Goal: Task Accomplishment & Management: Manage account settings

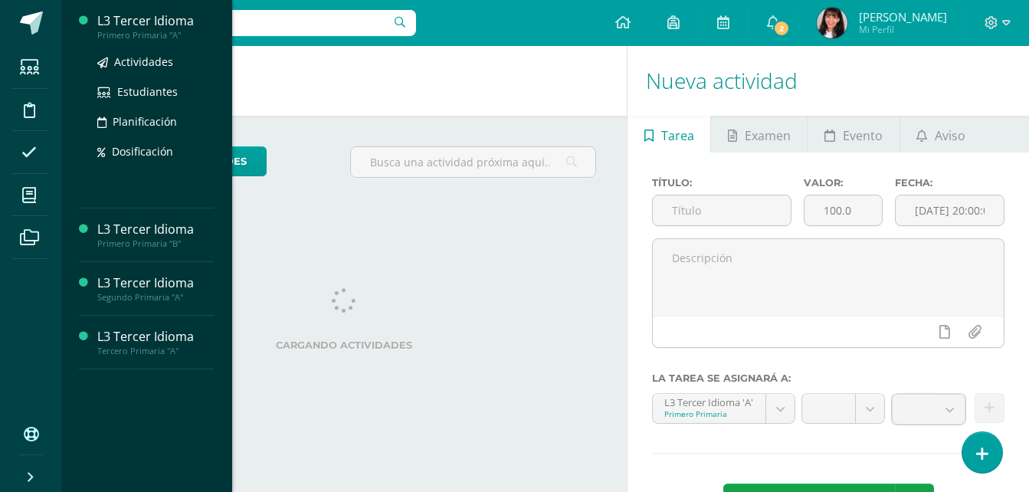
click at [166, 25] on div "L3 Tercer Idioma" at bounding box center [155, 21] width 116 height 18
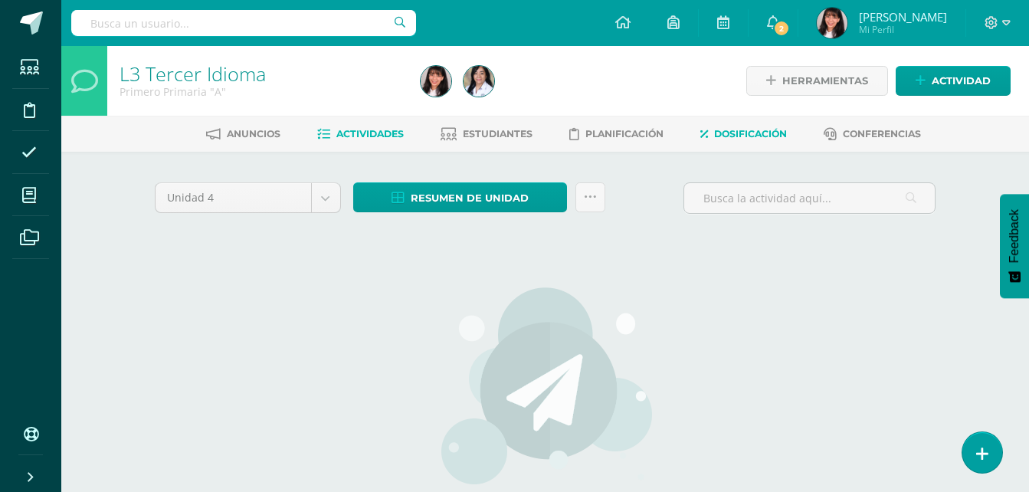
click at [755, 138] on span "Dosificación" at bounding box center [750, 133] width 73 height 11
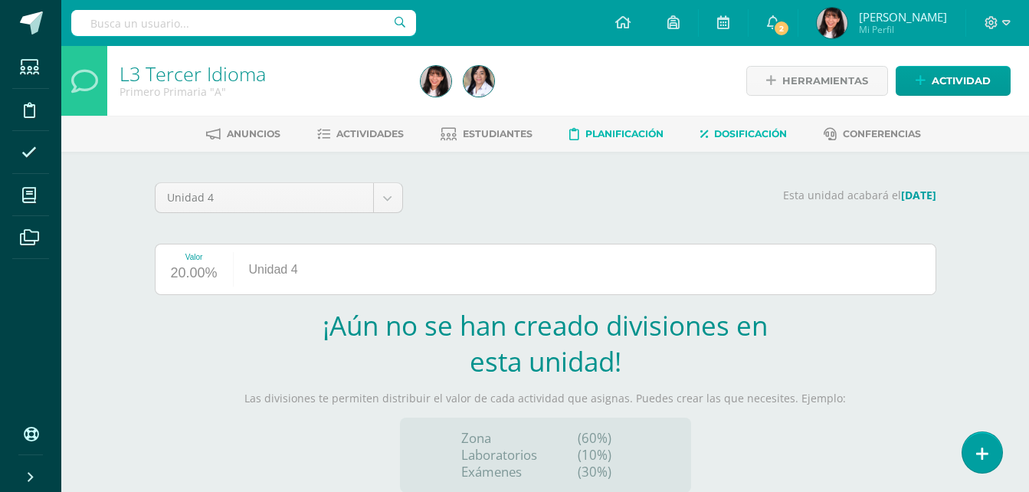
click at [656, 133] on span "Planificación" at bounding box center [624, 133] width 78 height 11
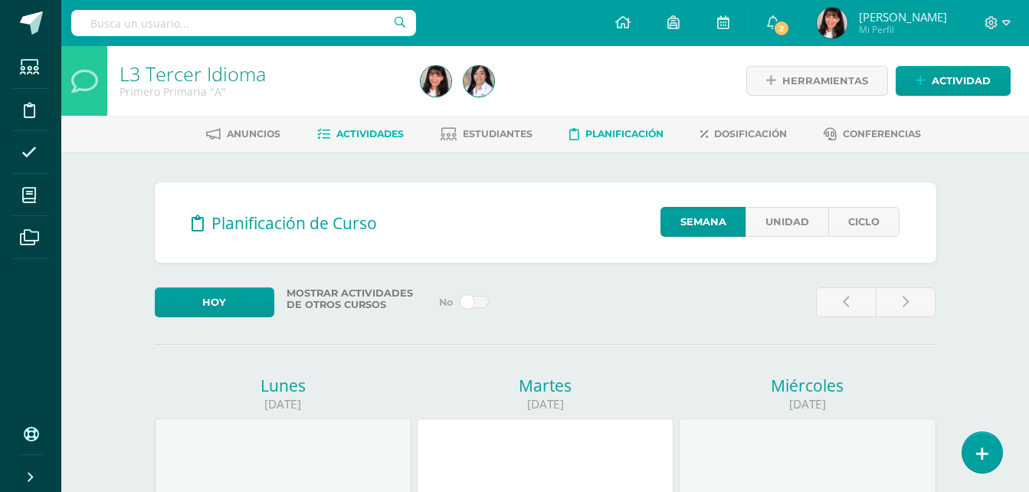
click at [373, 140] on link "Actividades" at bounding box center [360, 134] width 87 height 25
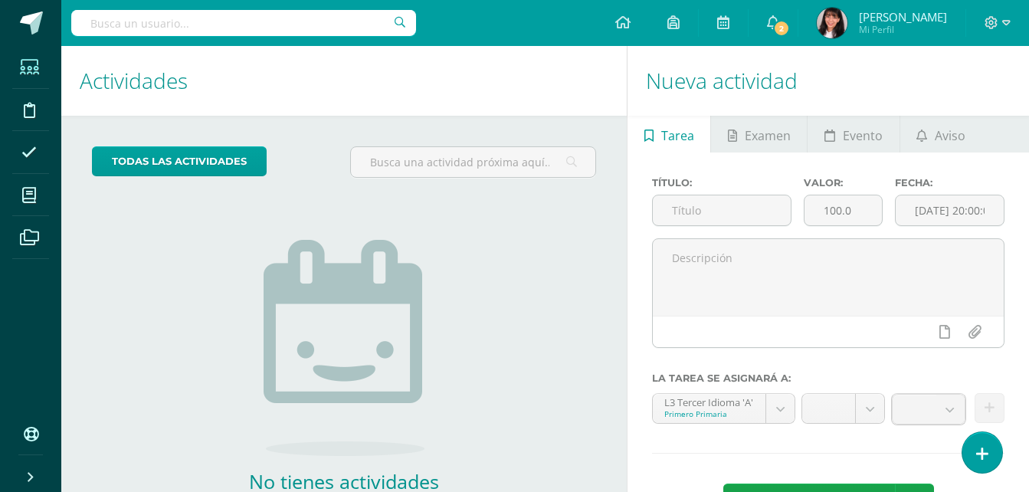
click at [36, 75] on icon at bounding box center [29, 67] width 19 height 15
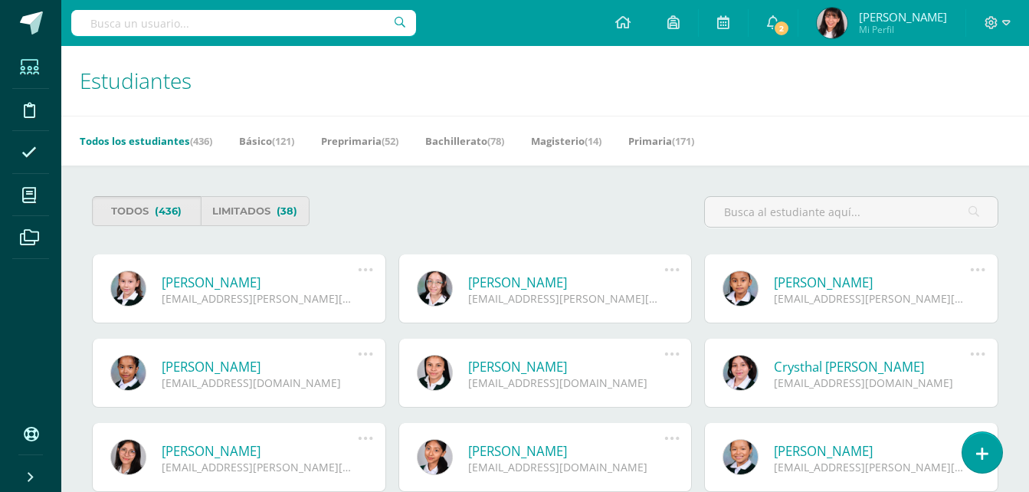
click at [119, 213] on link "Todos (436)" at bounding box center [146, 211] width 109 height 30
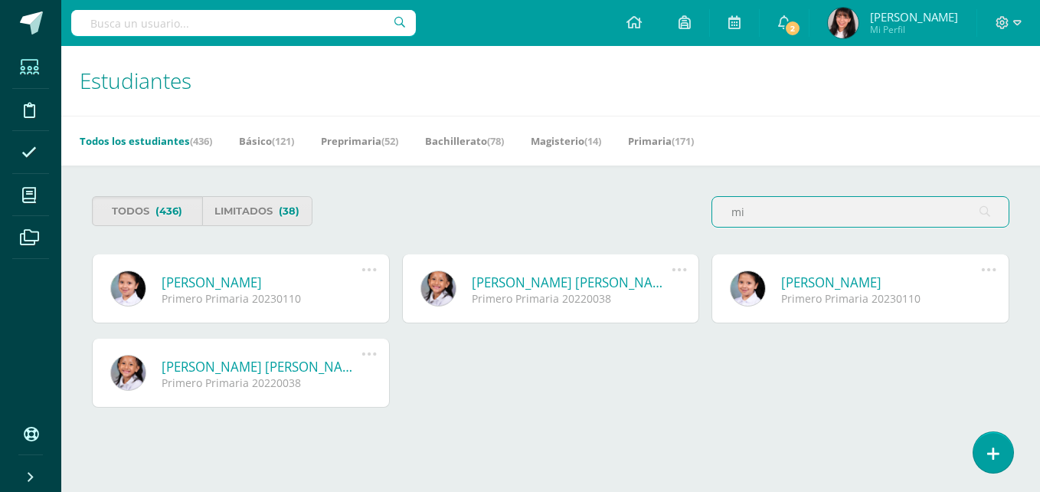
type input "m"
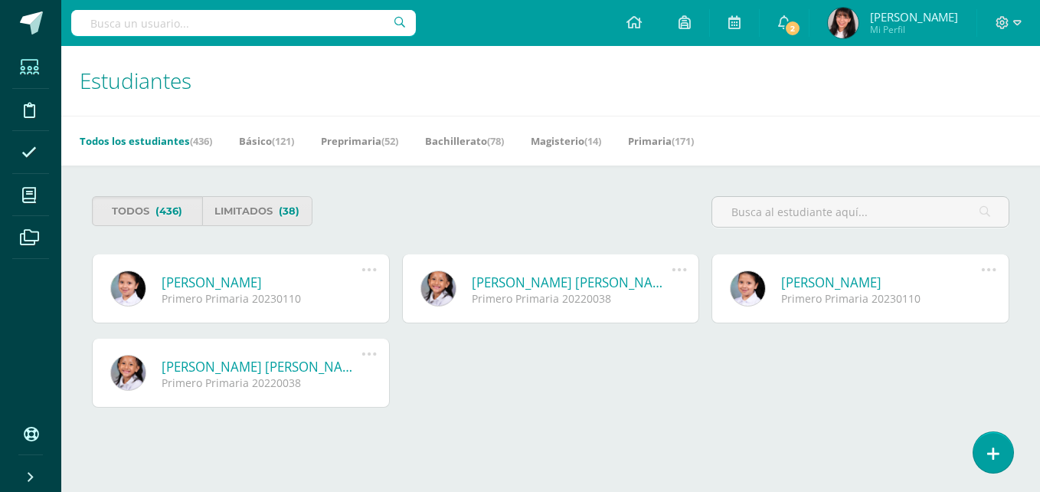
click at [156, 133] on link "Todos los estudiantes (436)" at bounding box center [146, 141] width 133 height 25
click at [156, 133] on link "Todos los estudiantes (436)" at bounding box center [140, 141] width 133 height 25
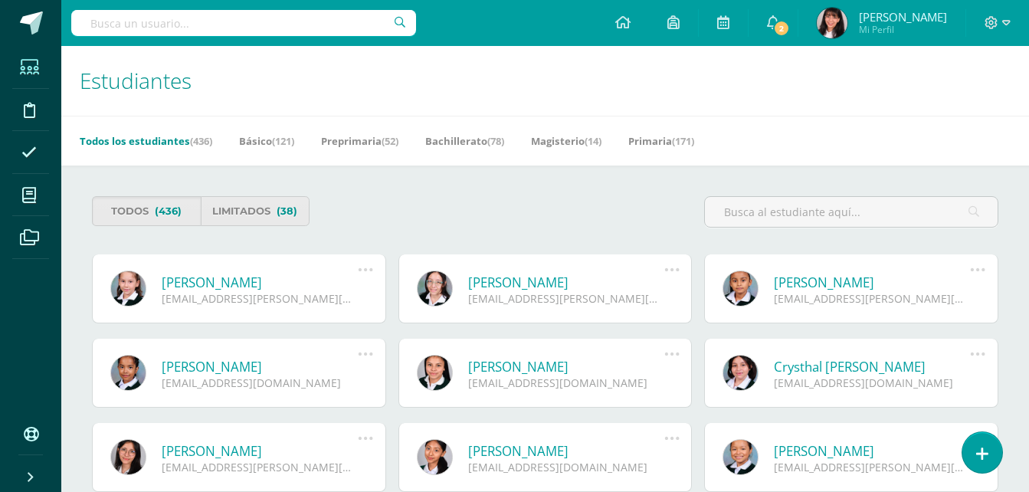
click at [175, 131] on link "Todos los estudiantes (436)" at bounding box center [146, 141] width 133 height 25
click at [654, 146] on link "Primaria (171)" at bounding box center [655, 141] width 66 height 25
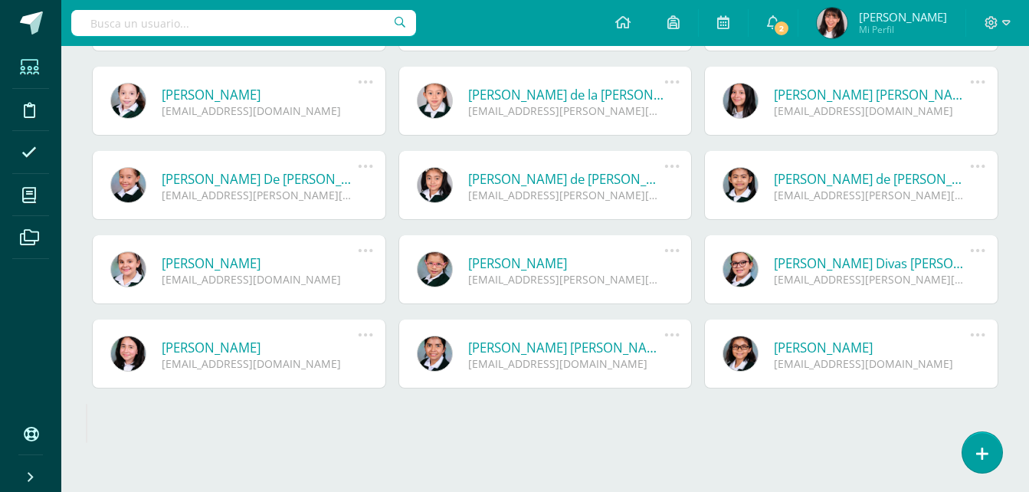
scroll to position [1219, 0]
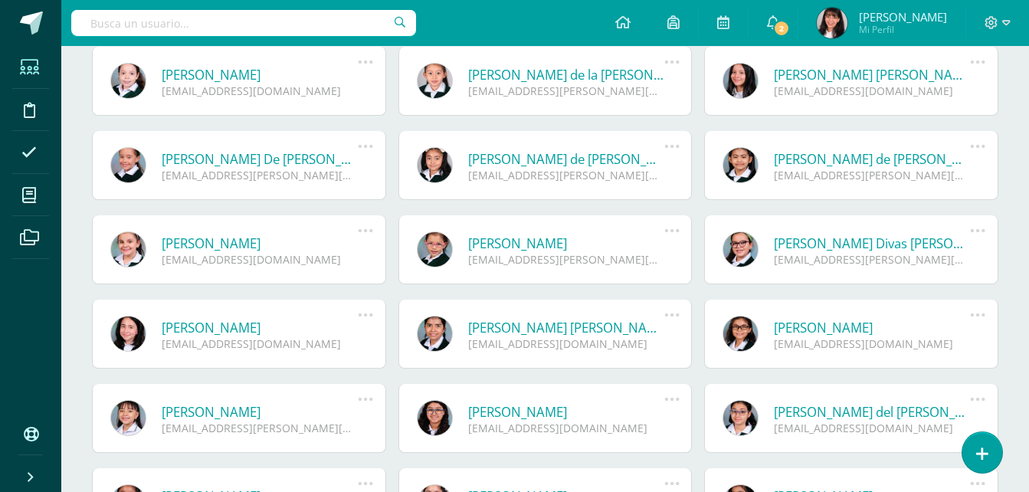
click at [739, 324] on link at bounding box center [740, 334] width 36 height 36
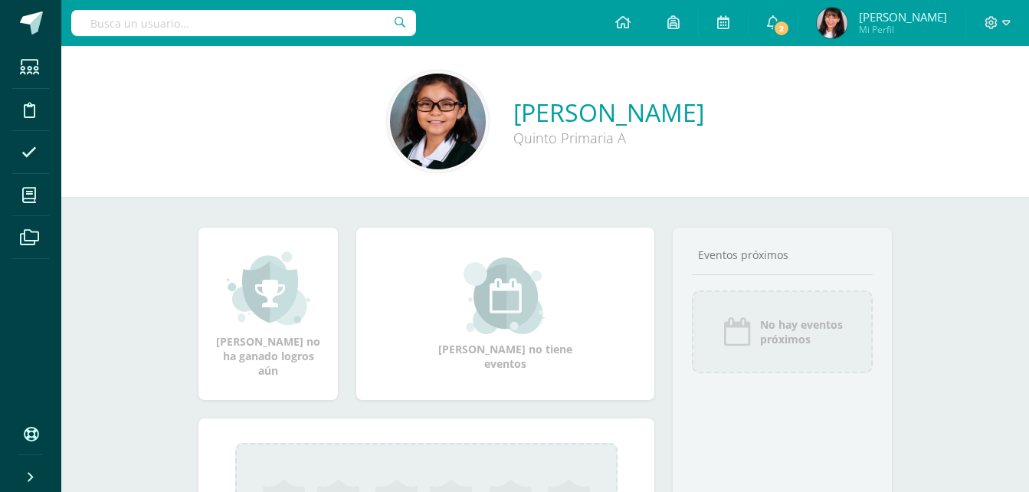
click at [390, 116] on img at bounding box center [438, 122] width 96 height 96
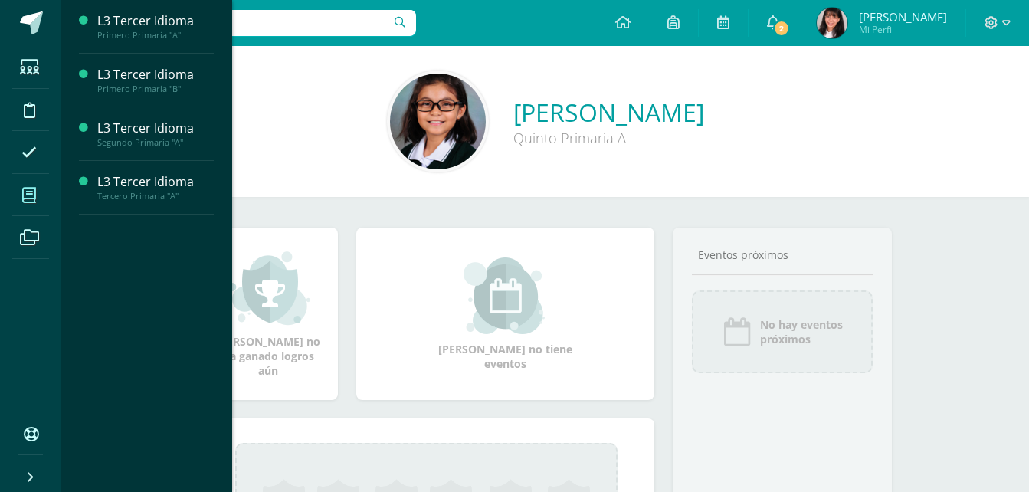
click at [25, 179] on span at bounding box center [29, 195] width 34 height 34
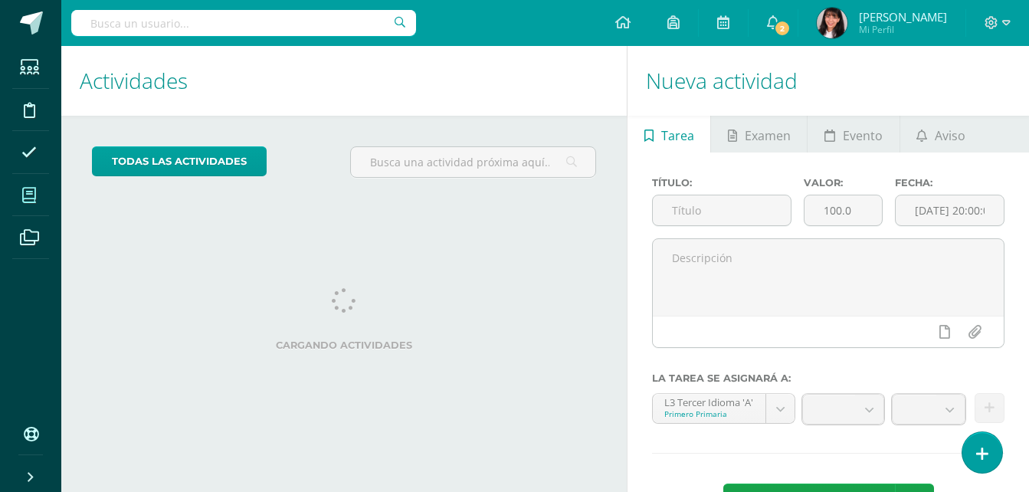
click at [24, 195] on icon at bounding box center [29, 195] width 14 height 15
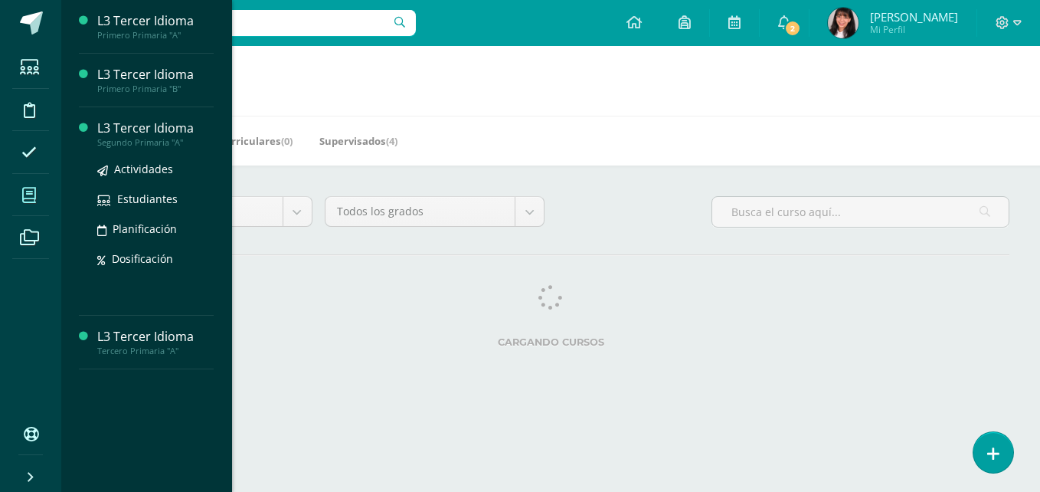
click at [146, 131] on div "L3 Tercer Idioma" at bounding box center [155, 129] width 116 height 18
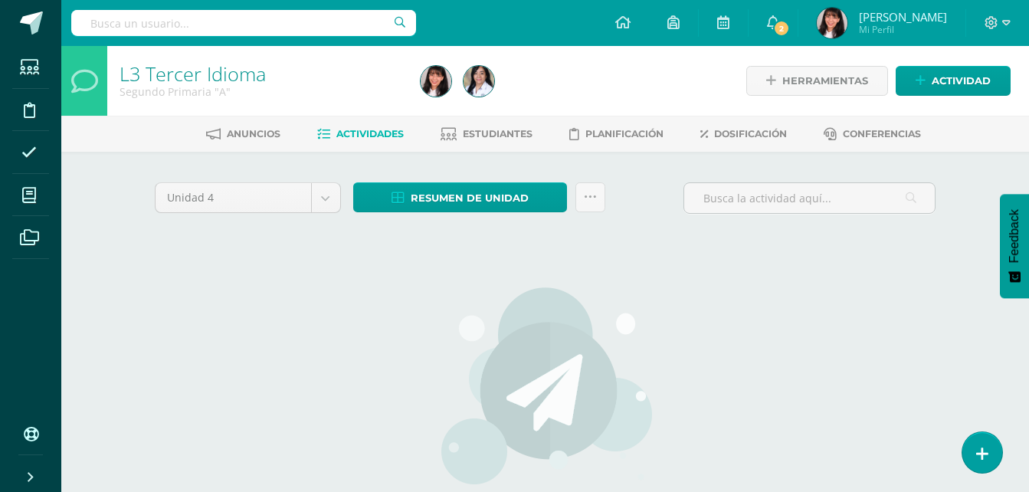
click at [536, 257] on div "No hay actividades Este curso no tiene ninguna actividad en esta Unidad, puedes…" at bounding box center [545, 441] width 452 height 373
click at [998, 444] on link at bounding box center [982, 452] width 44 height 44
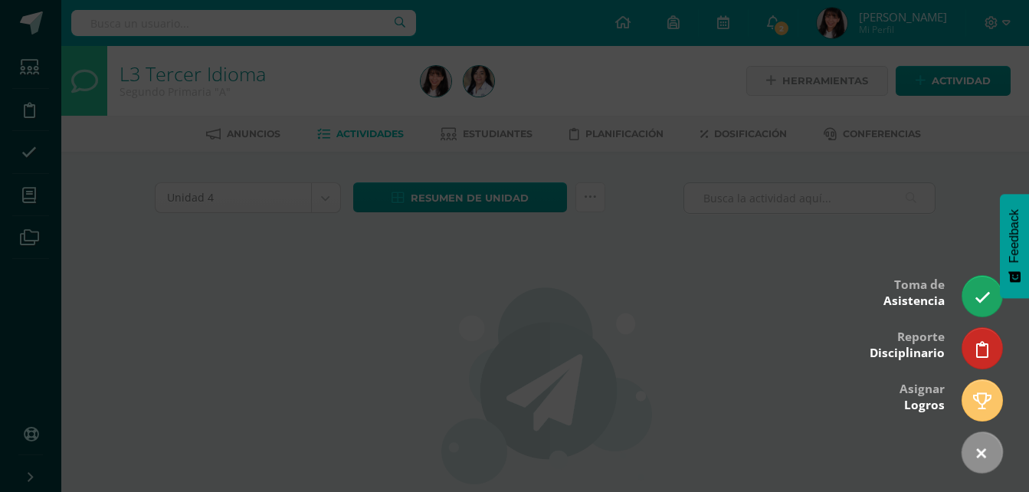
click at [542, 339] on div at bounding box center [514, 246] width 1029 height 492
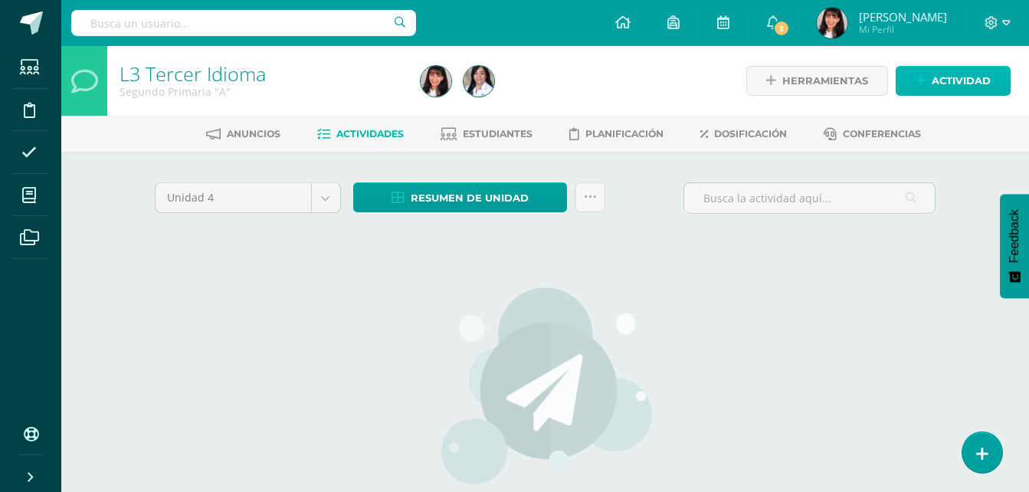
click at [949, 76] on span "Actividad" at bounding box center [961, 81] width 59 height 28
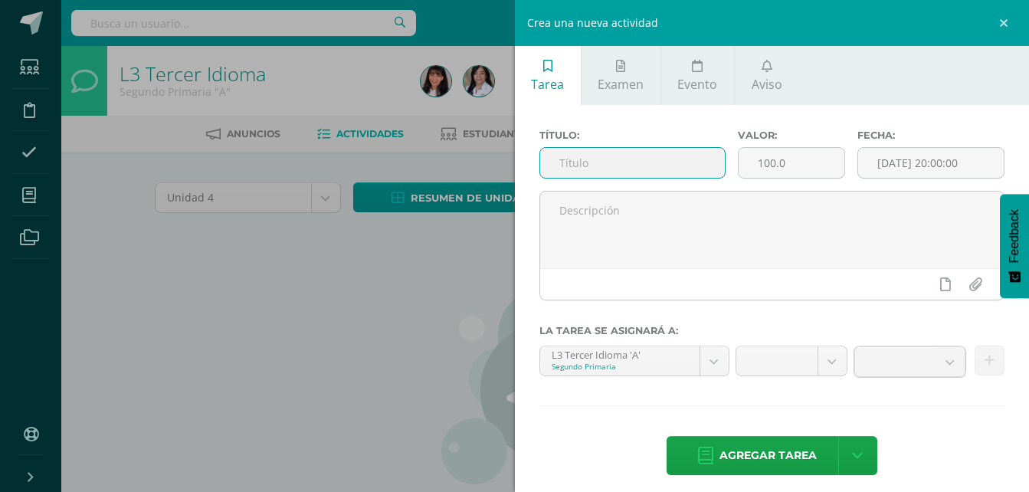
click at [657, 159] on input "text" at bounding box center [632, 163] width 185 height 30
type input "Pets"
click at [788, 169] on input "100.0" at bounding box center [792, 163] width 106 height 30
type input "15"
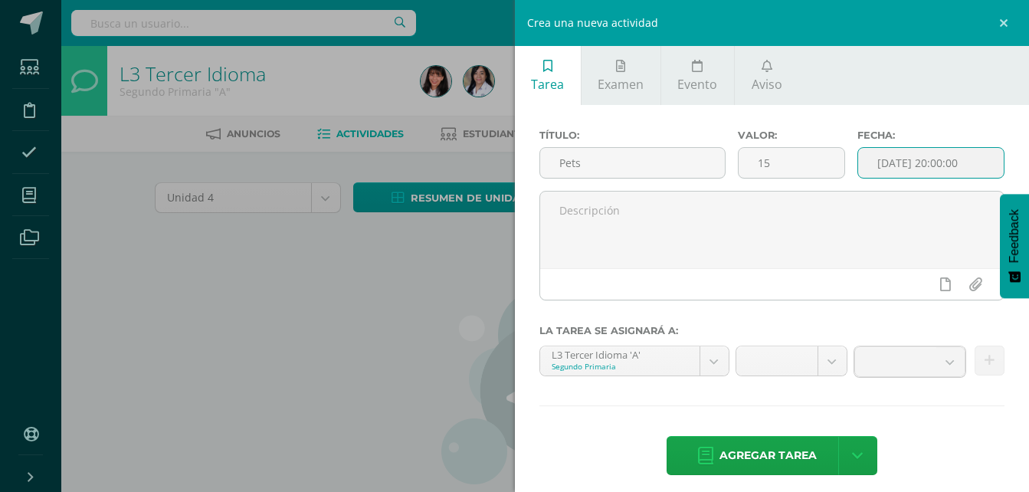
click at [929, 163] on input "[DATE] 20:00:00" at bounding box center [931, 163] width 146 height 30
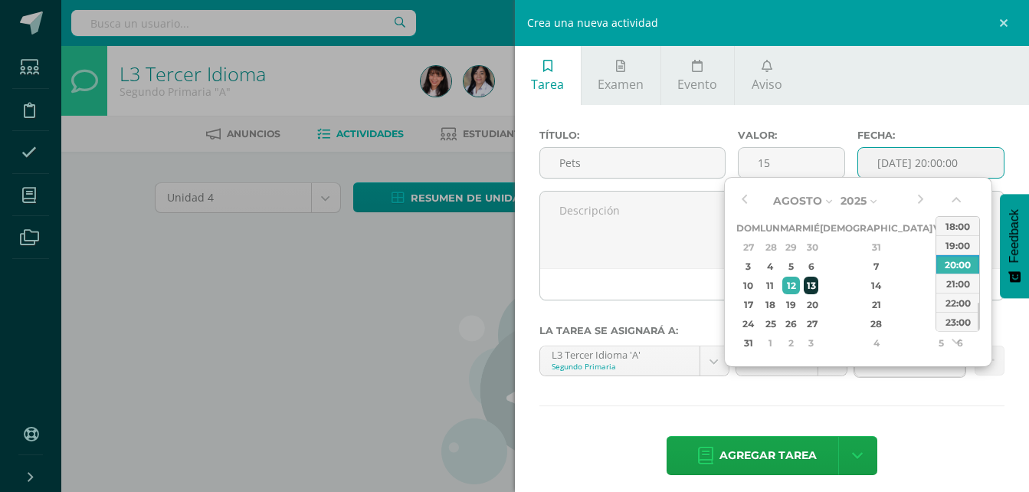
click at [817, 294] on div "13" at bounding box center [811, 286] width 14 height 18
click at [835, 296] on tbody "27 28 29 30 31 1 2 3 4 5 6 7 8 9 10 11 12 13 14 15 16 17 18 19 20 21 22 23 24 2…" at bounding box center [853, 295] width 234 height 115
click at [817, 302] on div "20" at bounding box center [811, 305] width 14 height 18
click at [955, 208] on button "button" at bounding box center [957, 203] width 15 height 23
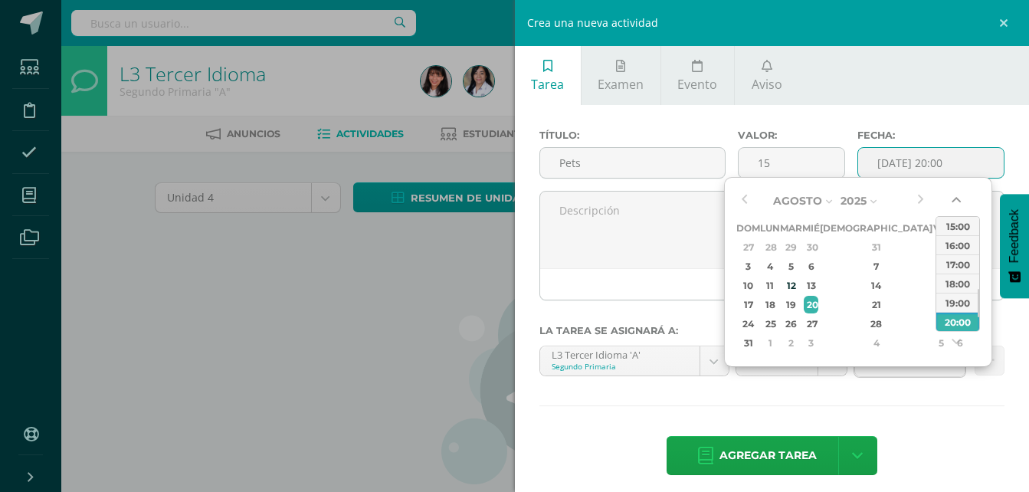
click at [955, 208] on button "button" at bounding box center [957, 203] width 15 height 23
click at [957, 206] on button "button" at bounding box center [957, 203] width 15 height 23
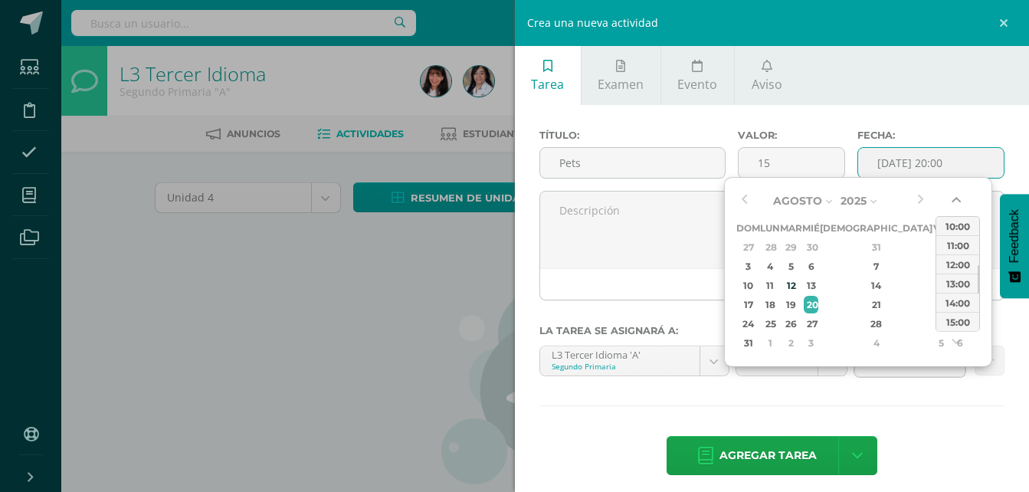
click at [957, 206] on button "button" at bounding box center [957, 203] width 15 height 23
click at [952, 220] on div "10:00" at bounding box center [957, 225] width 43 height 19
type input "2025-08-20 10:00"
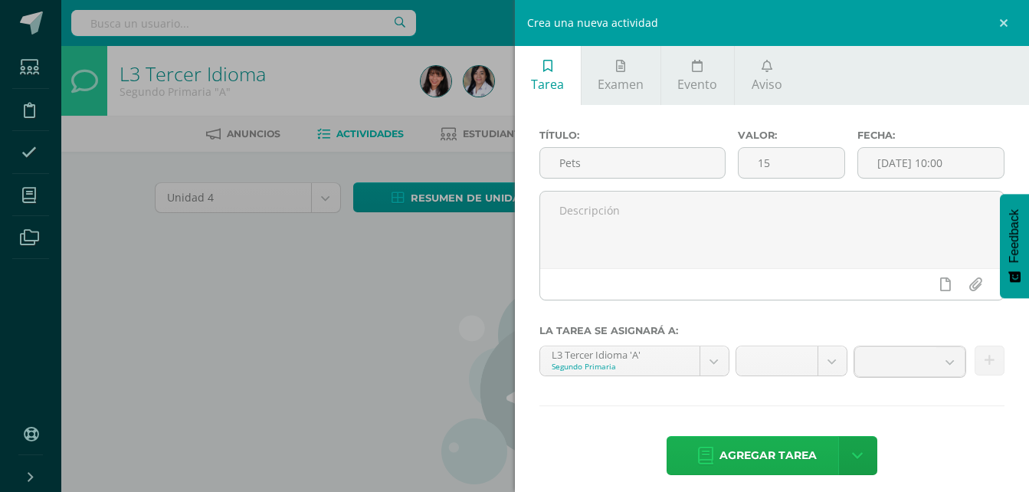
click at [769, 470] on span "Agregar tarea" at bounding box center [767, 456] width 97 height 38
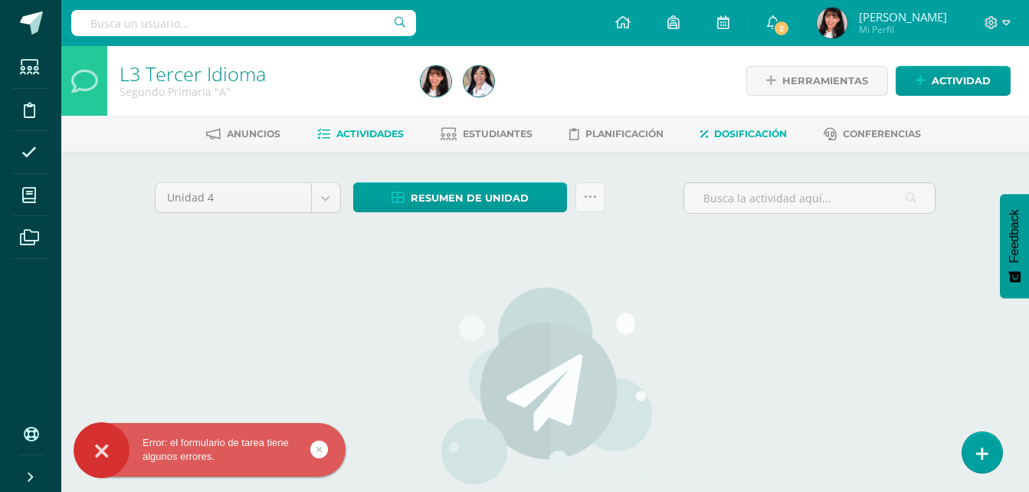
click at [721, 122] on link "Dosificación" at bounding box center [743, 134] width 87 height 25
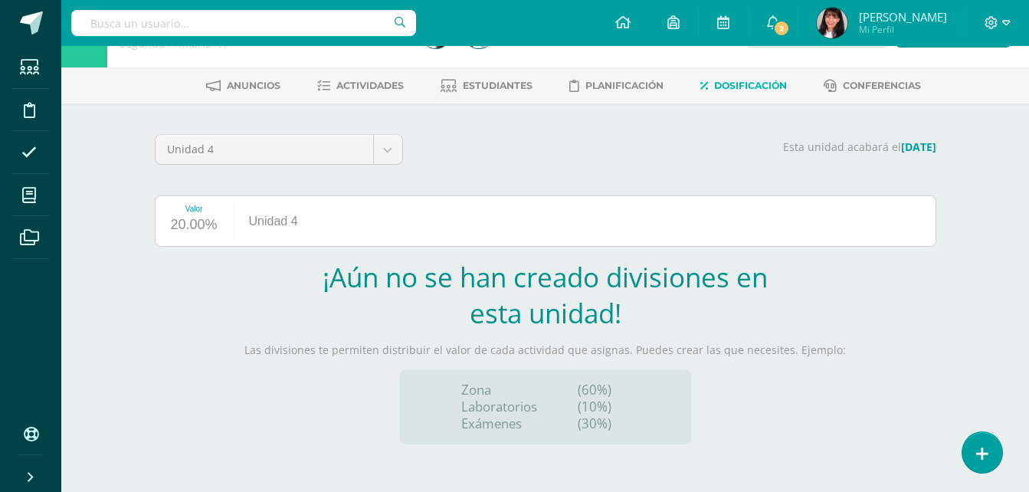
scroll to position [62, 0]
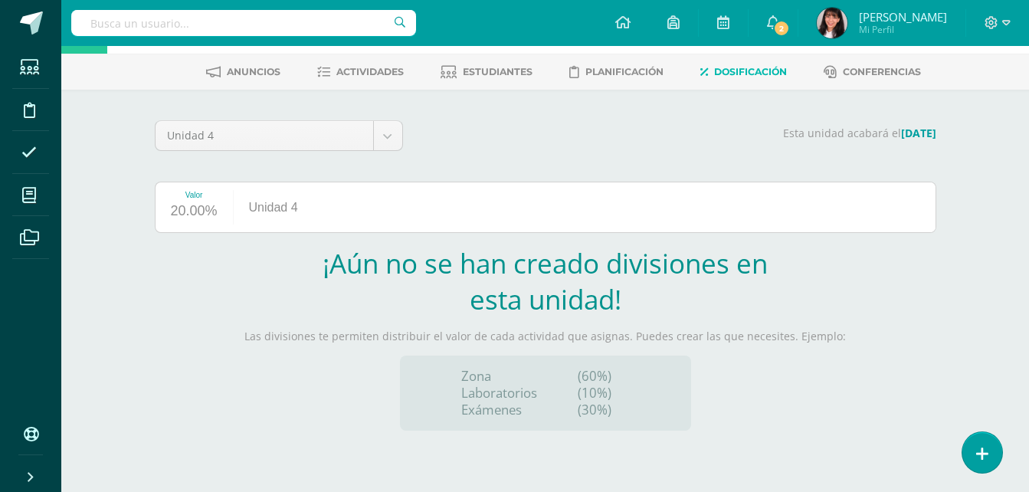
click at [493, 280] on h2 "¡Aún no se han creado divisiones en esta unidad!" at bounding box center [545, 281] width 452 height 72
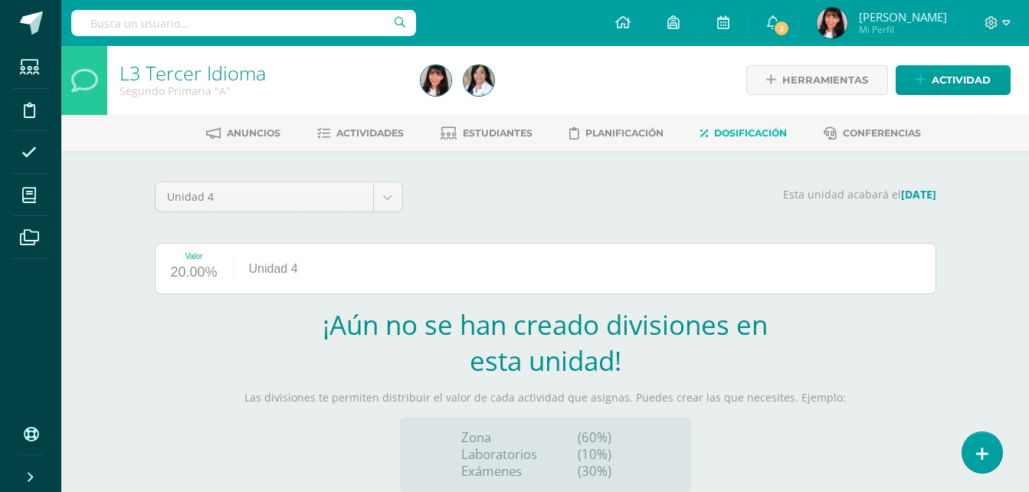
scroll to position [0, 0]
click at [374, 208] on body "Estudiantes Disciplina Asistencia Mis cursos Archivos Soporte Centro de ayuda Ú…" at bounding box center [514, 277] width 1029 height 554
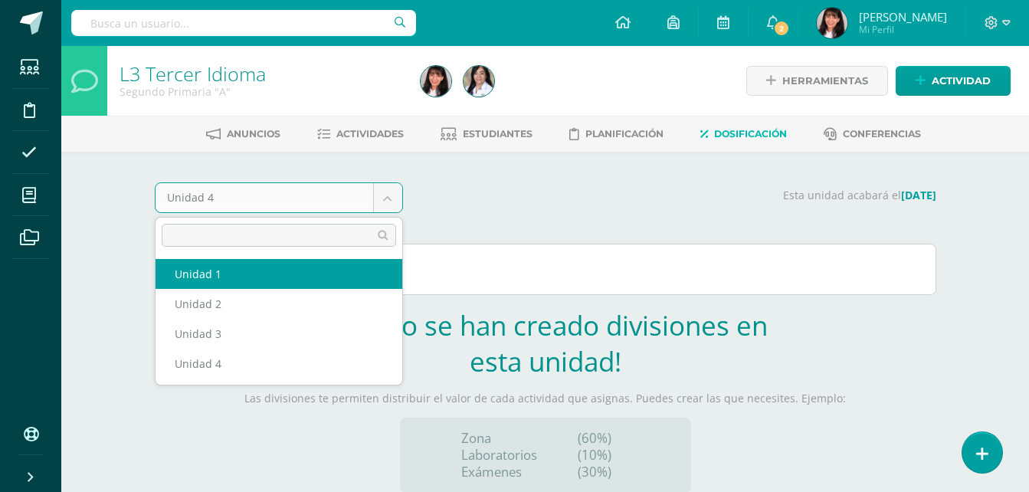
select select "Unidad 1"
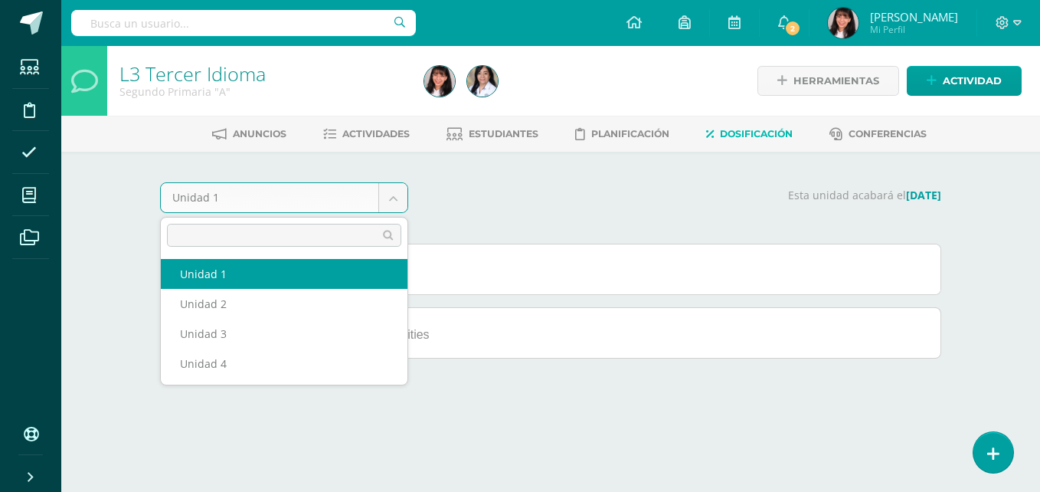
click at [401, 208] on body "Estudiantes Disciplina Asistencia Mis cursos Archivos Soporte Centro de ayuda Ú…" at bounding box center [520, 200] width 1040 height 401
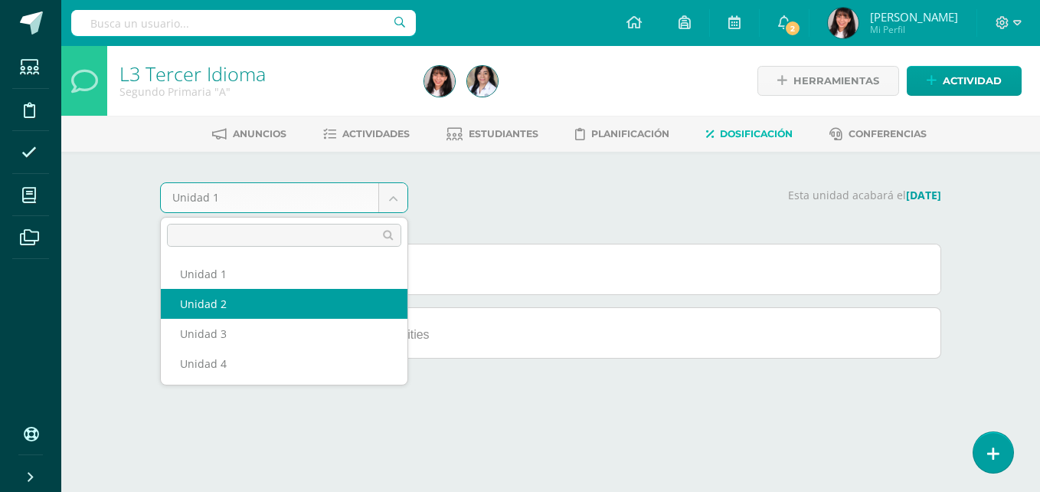
select select "Unidad 2"
click at [404, 203] on body "Estudiantes Disciplina Asistencia Mis cursos Archivos Soporte Centro de ayuda Ú…" at bounding box center [520, 200] width 1040 height 401
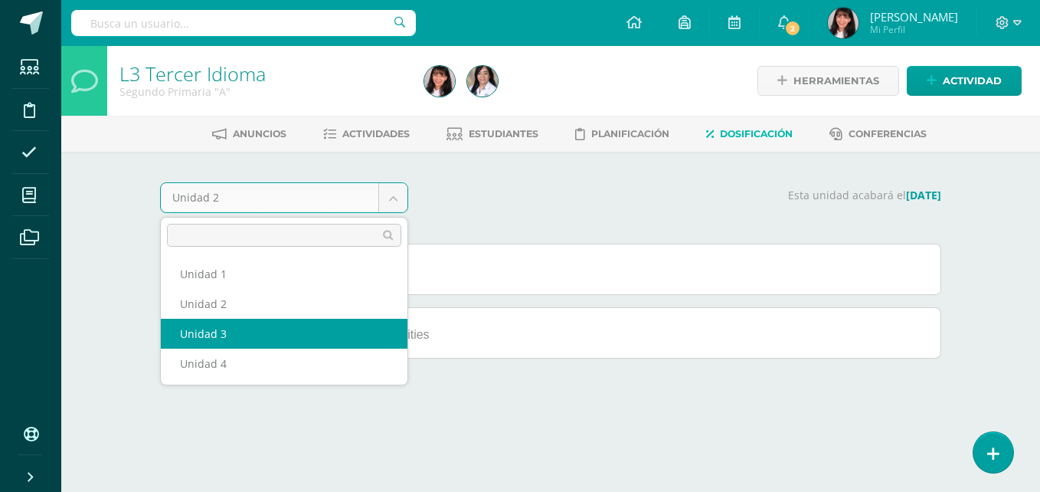
select select "Unidad 3"
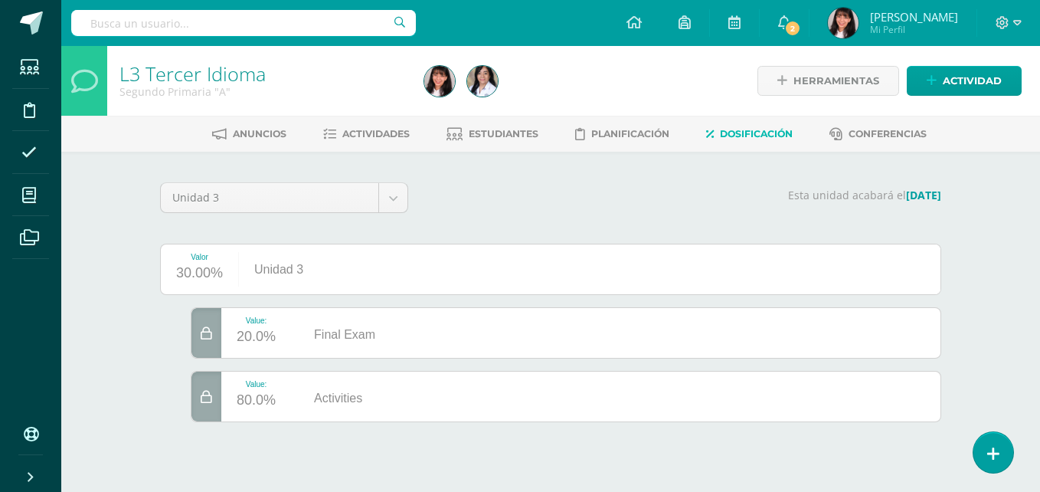
click at [408, 198] on div "Unidad 3 Unidad 1 Unidad 2 Unidad 3 Unidad 4" at bounding box center [284, 203] width 267 height 43
click at [401, 198] on body "Estudiantes Disciplina Asistencia Mis cursos Archivos Soporte Centro de ayuda Ú…" at bounding box center [520, 232] width 1040 height 465
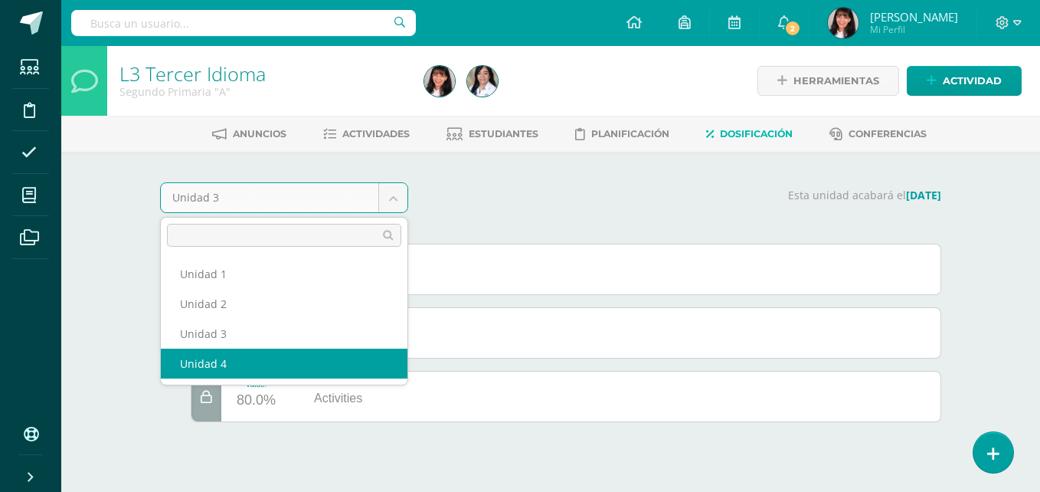
select select "Unidad 4"
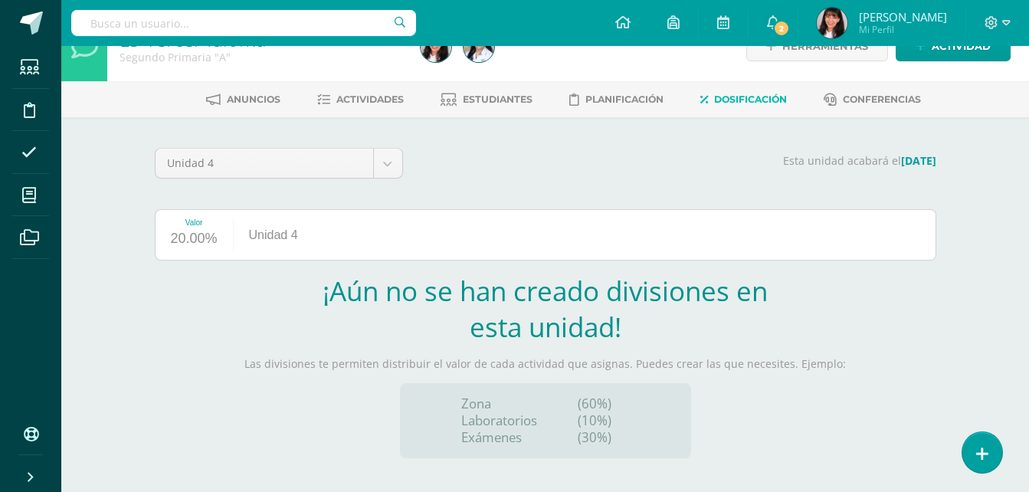
scroll to position [62, 0]
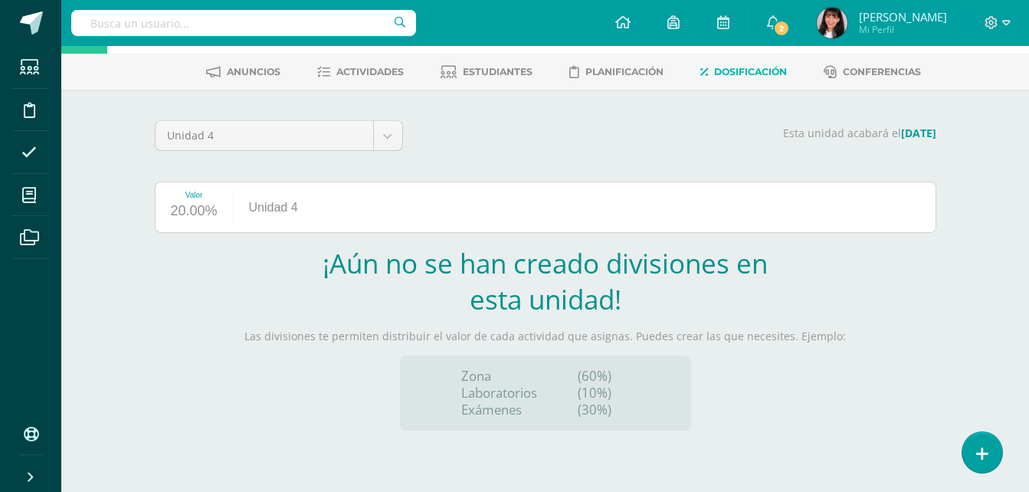
click at [392, 212] on div "Valor 20.00% Unidad 4" at bounding box center [545, 207] width 781 height 51
drag, startPoint x: 492, startPoint y: 355, endPoint x: 511, endPoint y: 362, distance: 20.1
click at [511, 362] on div "Zona Laboratorios Exámenes (60%) (10%) (30%)" at bounding box center [545, 392] width 291 height 75
click at [244, 211] on div "Unidad 4" at bounding box center [274, 207] width 80 height 50
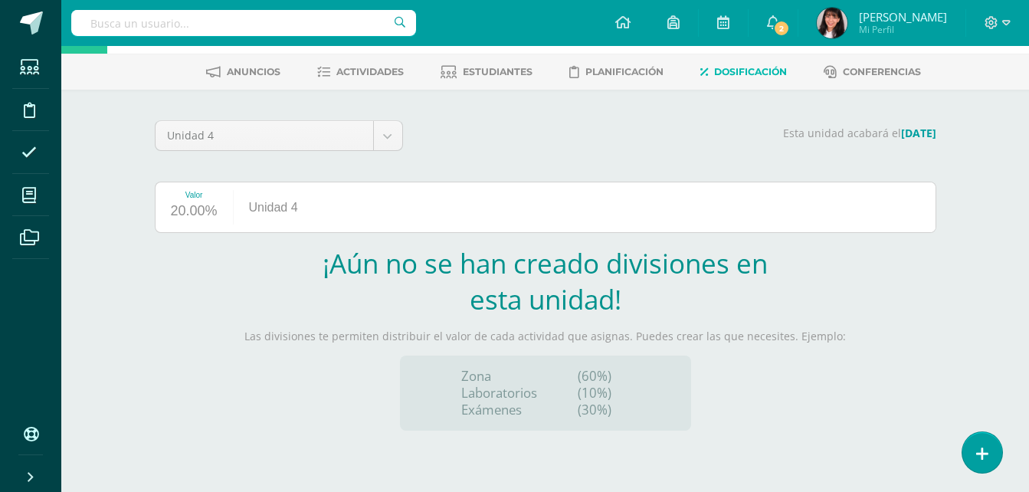
click at [191, 217] on div "20.00%" at bounding box center [194, 211] width 47 height 25
click at [191, 198] on div "Valor" at bounding box center [194, 195] width 47 height 8
click at [263, 208] on div "Unidad 4" at bounding box center [274, 207] width 80 height 50
click at [374, 77] on span "Actividades" at bounding box center [369, 71] width 67 height 11
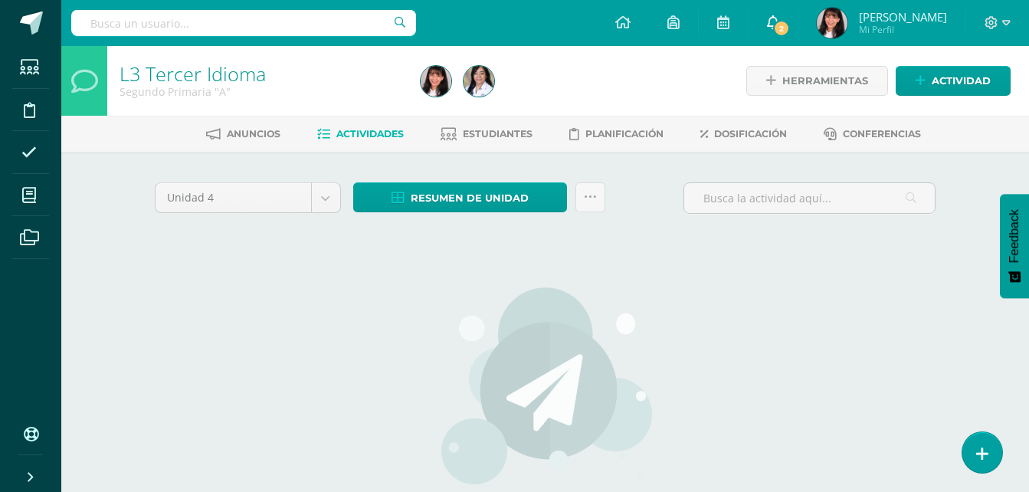
click at [767, 25] on icon at bounding box center [773, 22] width 12 height 14
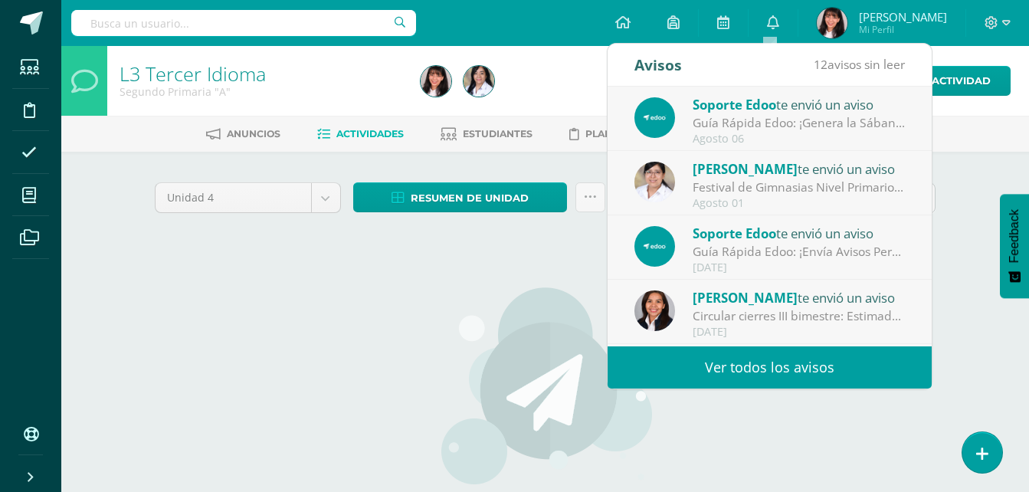
click at [755, 185] on div "Festival de Gimnasias Nivel Primario 2025: Buena tarde, les compartimos informa…" at bounding box center [799, 188] width 213 height 18
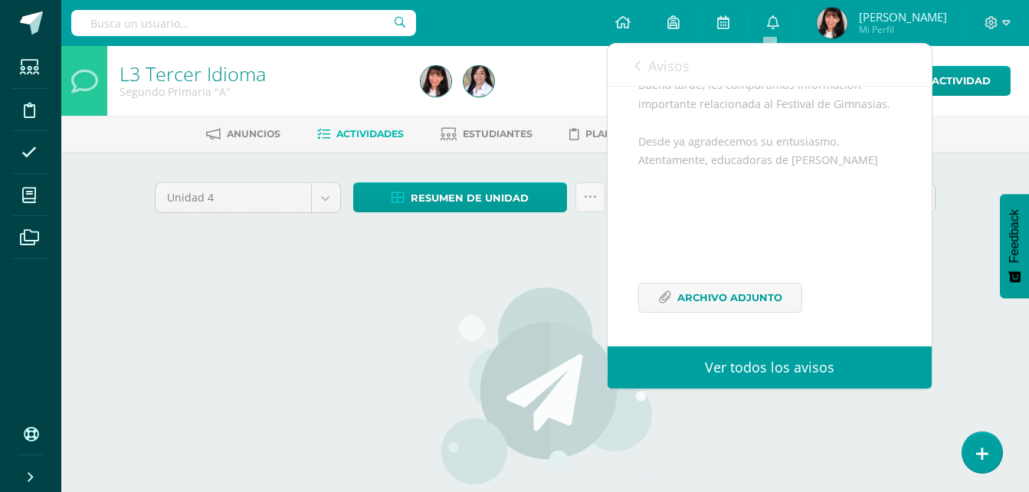
scroll to position [186, 0]
click at [754, 300] on span "Archivo Adjunto" at bounding box center [729, 297] width 105 height 28
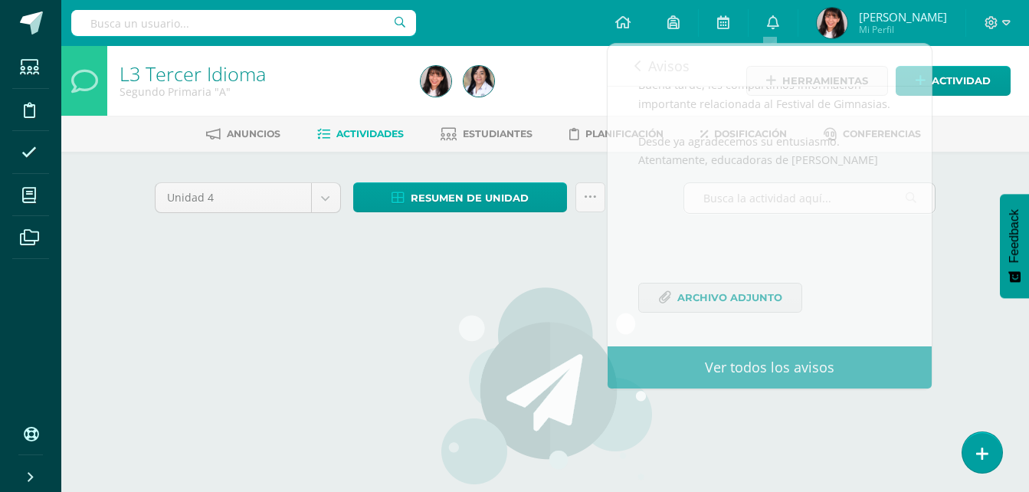
click at [534, 377] on img at bounding box center [545, 385] width 217 height 199
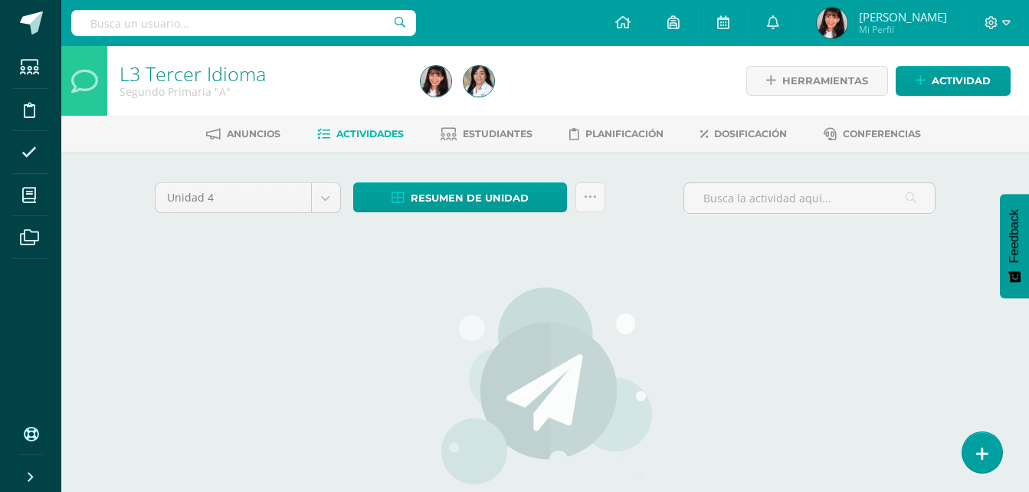
click at [502, 147] on div "Anuncios Actividades Estudiantes Planificación Dosificación Conferencias" at bounding box center [563, 134] width 1004 height 36
click at [504, 136] on span "Estudiantes" at bounding box center [498, 133] width 70 height 11
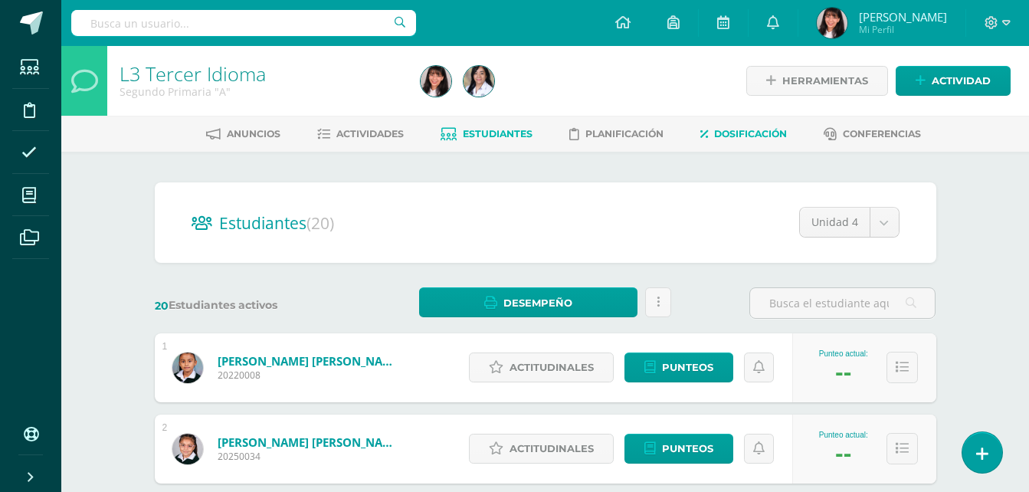
click at [743, 140] on link "Dosificación" at bounding box center [743, 134] width 87 height 25
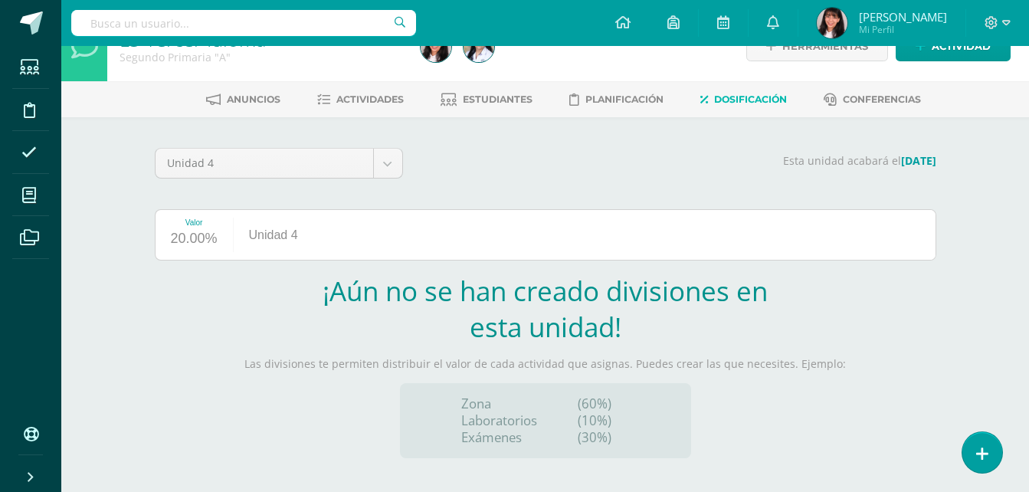
scroll to position [62, 0]
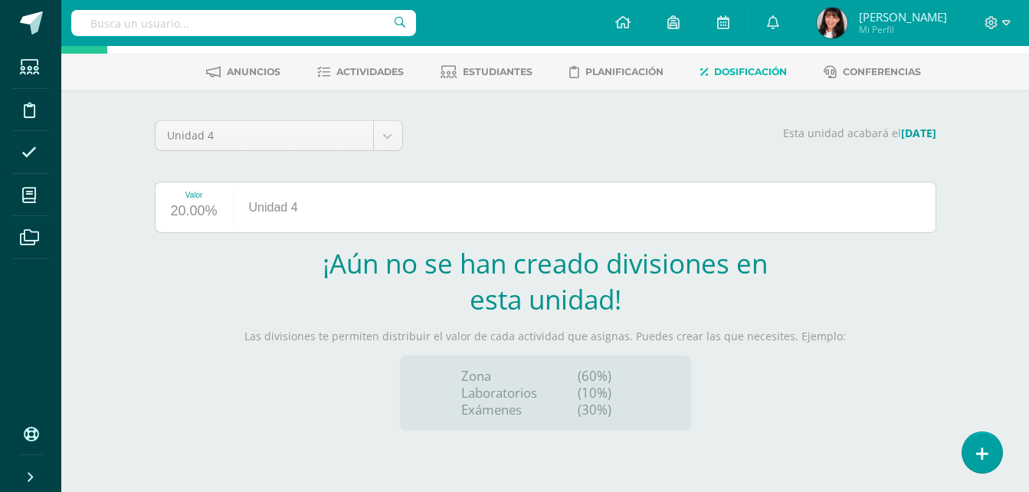
click at [253, 204] on div "Unidad 4" at bounding box center [274, 207] width 80 height 50
click at [212, 202] on div "20.00%" at bounding box center [194, 211] width 47 height 25
click at [260, 211] on div "Unidad 4" at bounding box center [274, 207] width 80 height 50
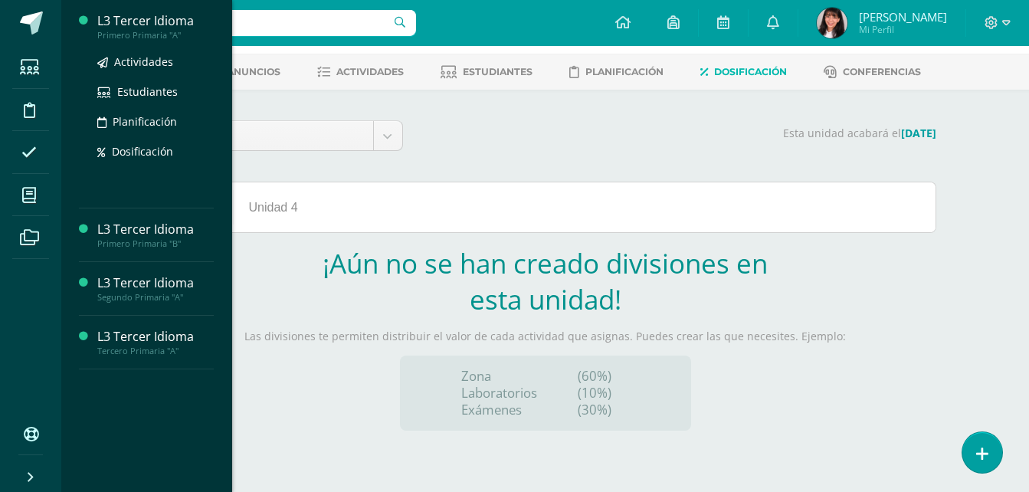
click at [171, 27] on div "L3 Tercer Idioma" at bounding box center [155, 21] width 116 height 18
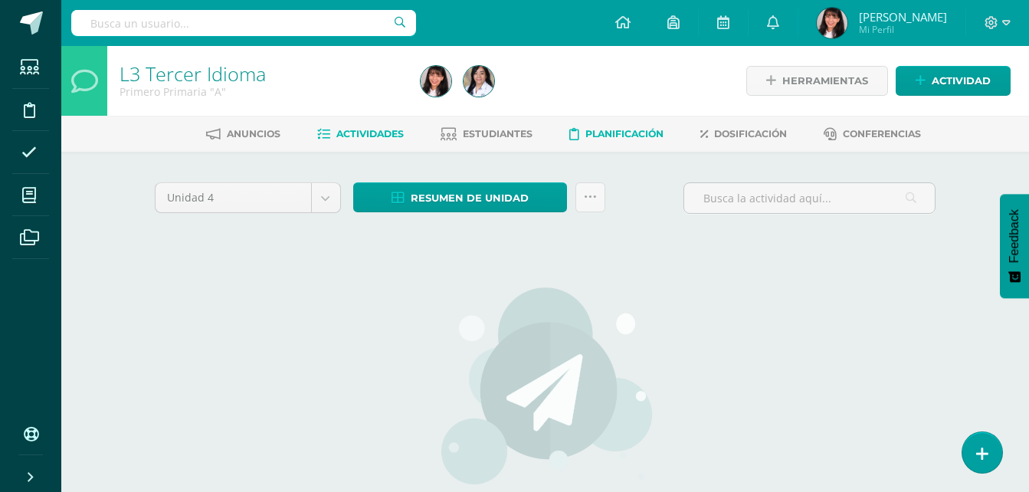
click at [657, 131] on span "Planificación" at bounding box center [624, 133] width 78 height 11
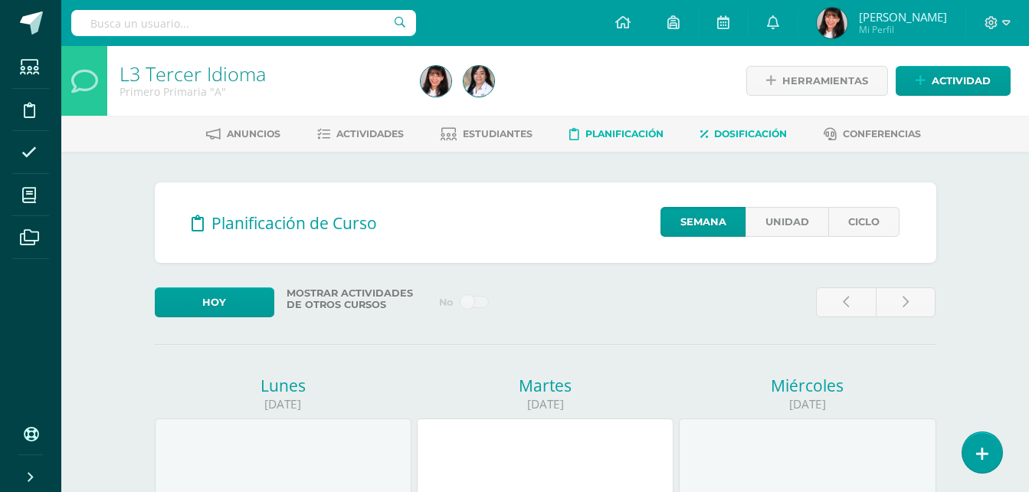
click at [703, 143] on link "Dosificación" at bounding box center [743, 134] width 87 height 25
click at [708, 138] on icon at bounding box center [704, 134] width 8 height 13
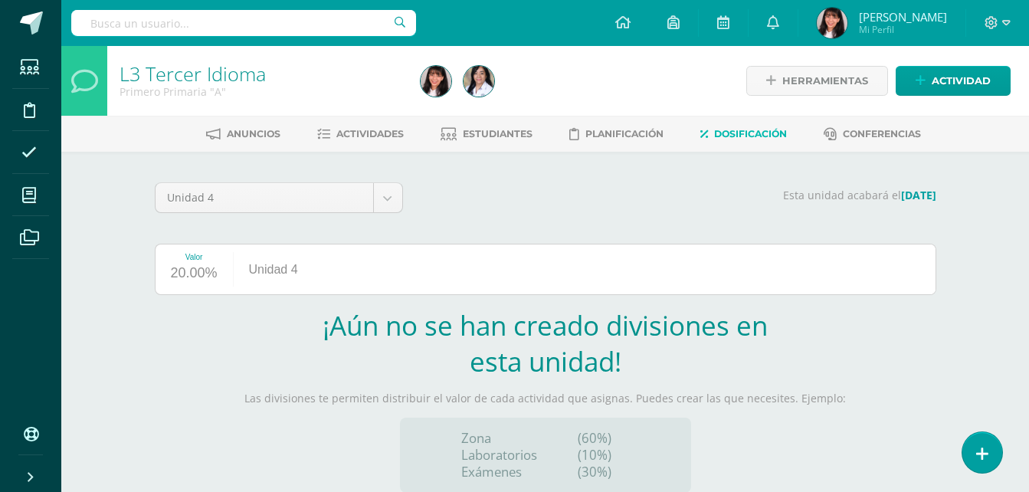
scroll to position [62, 0]
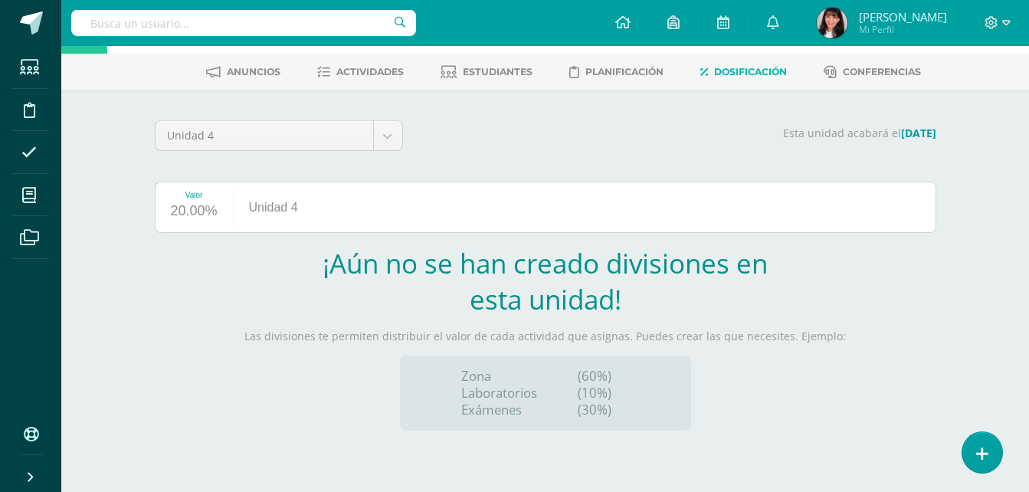
click at [672, 276] on h2 "¡Aún no se han creado divisiones en esta unidad!" at bounding box center [545, 281] width 452 height 72
click at [976, 454] on link at bounding box center [982, 452] width 44 height 44
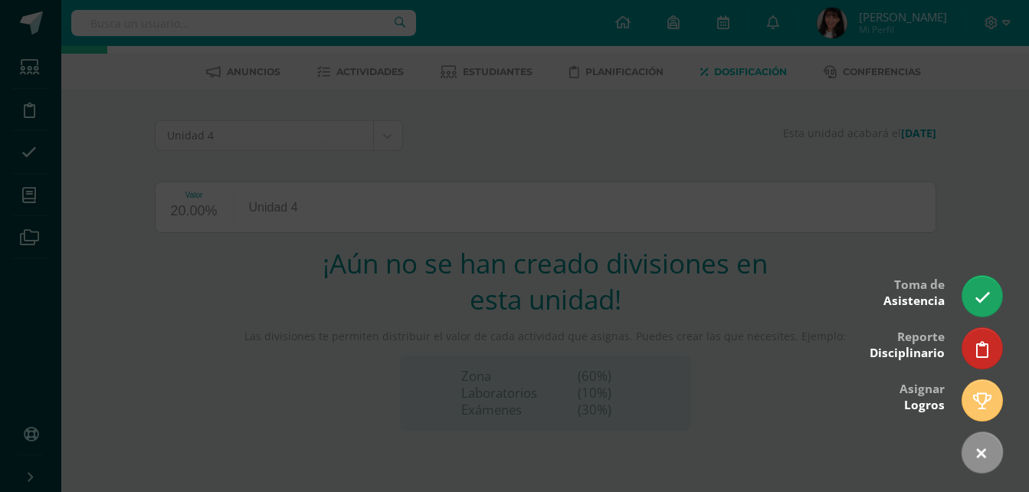
click at [694, 406] on div at bounding box center [514, 246] width 1029 height 492
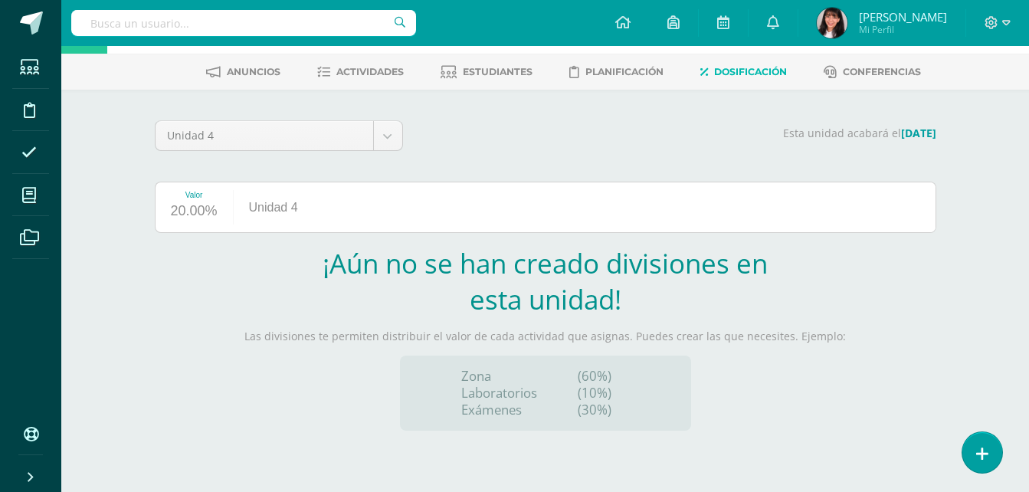
click at [658, 305] on h2 "¡Aún no se han creado divisiones en esta unidad!" at bounding box center [545, 281] width 452 height 72
click at [223, 173] on div "Unidad 4 Unidad 1 Unidad 2 Unidad 3 Unidad 4 Esta unidad acabará el [DATE] Valo…" at bounding box center [545, 290] width 781 height 341
drag, startPoint x: 222, startPoint y: 173, endPoint x: 221, endPoint y: 211, distance: 38.3
click at [221, 184] on div "Unidad 4 Unidad 1 Unidad 2 Unidad 3 Unidad 4 Esta unidad acabará el [DATE] Valo…" at bounding box center [545, 290] width 781 height 341
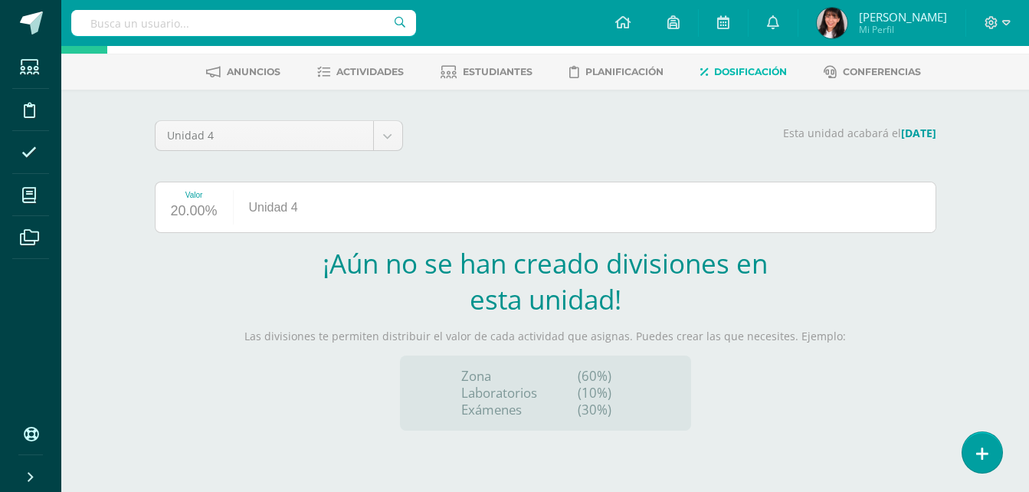
click at [221, 214] on div "Valor 20.00%" at bounding box center [194, 207] width 77 height 50
click at [209, 208] on div "20.00%" at bounding box center [194, 211] width 47 height 25
click at [293, 220] on div "Unidad 4" at bounding box center [274, 207] width 80 height 50
drag, startPoint x: 308, startPoint y: 215, endPoint x: 211, endPoint y: 233, distance: 98.1
click at [211, 233] on div "Valor 20.00% Unidad 4 ¡Aún no se han creado divisiones en esta unidad! Las divi…" at bounding box center [545, 306] width 781 height 249
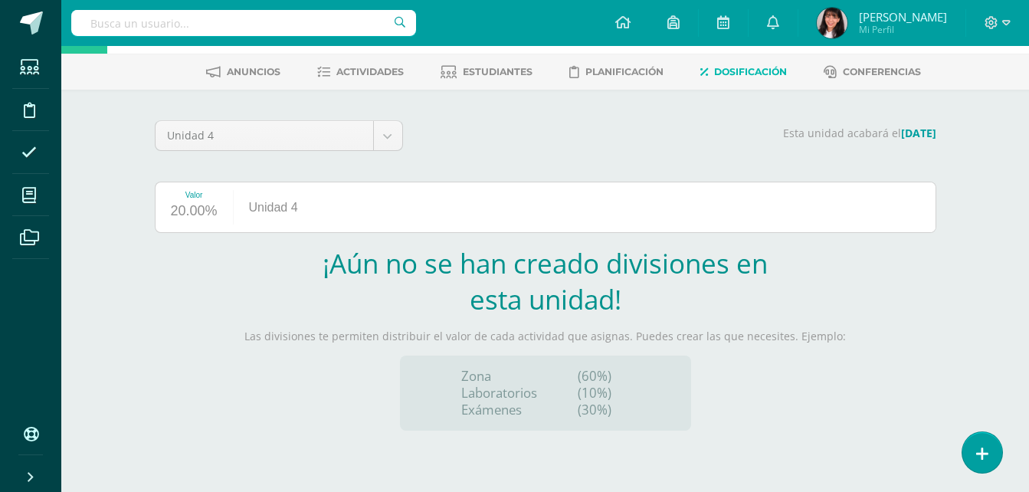
click at [181, 188] on div "Valor 20.00%" at bounding box center [194, 207] width 77 height 50
click at [391, 120] on body "Estudiantes Disciplina Asistencia Mis cursos Archivos Soporte Centro de ayuda Ú…" at bounding box center [514, 215] width 1029 height 554
drag, startPoint x: 337, startPoint y: 215, endPoint x: 258, endPoint y: 195, distance: 81.2
click at [258, 195] on div "Unidad 4" at bounding box center [274, 207] width 80 height 50
